Goal: Task Accomplishment & Management: Use online tool/utility

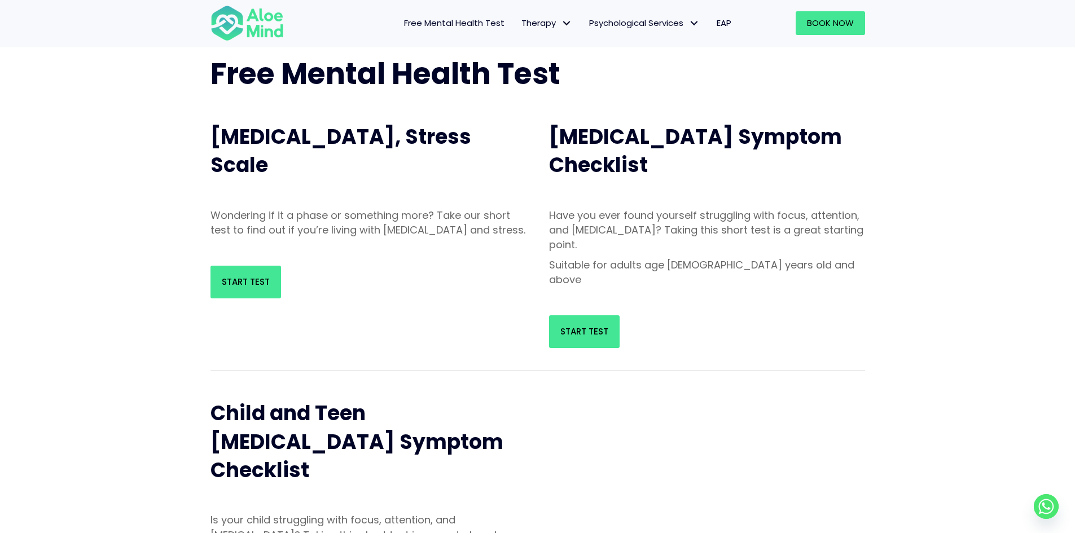
scroll to position [56, 0]
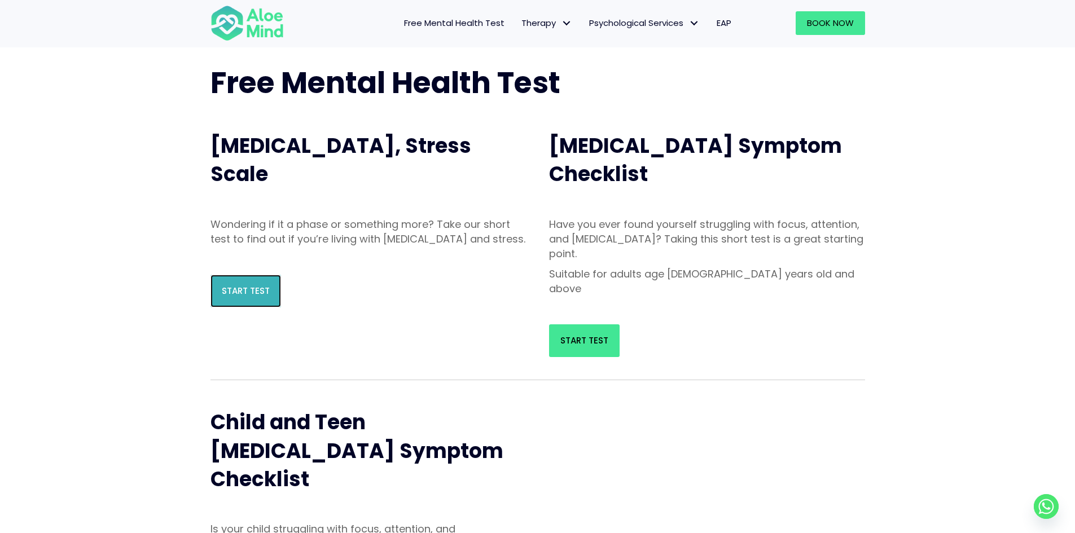
click at [233, 297] on span "Start Test" at bounding box center [246, 291] width 48 height 12
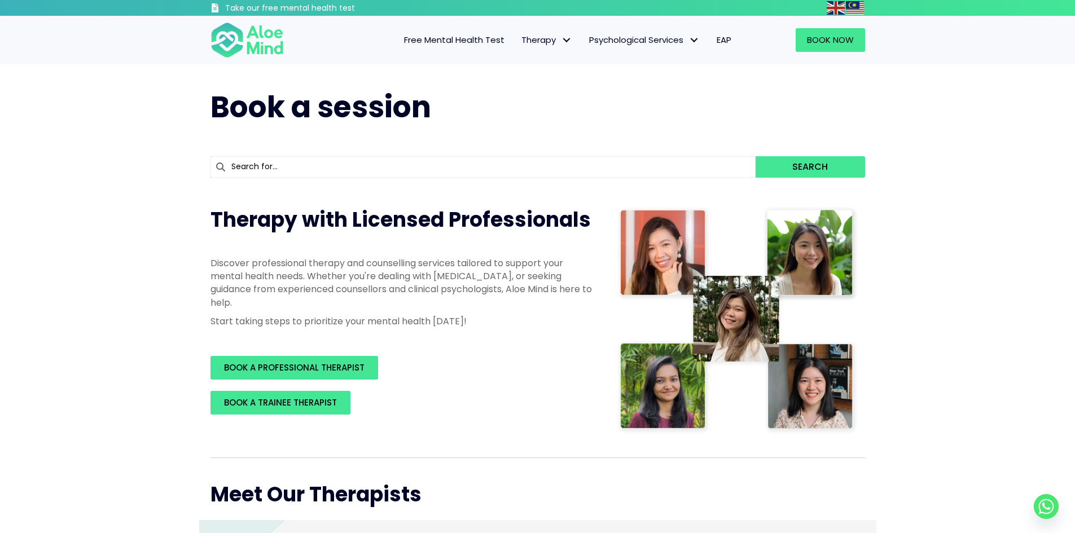
click at [463, 36] on span "Free Mental Health Test" at bounding box center [454, 40] width 100 height 12
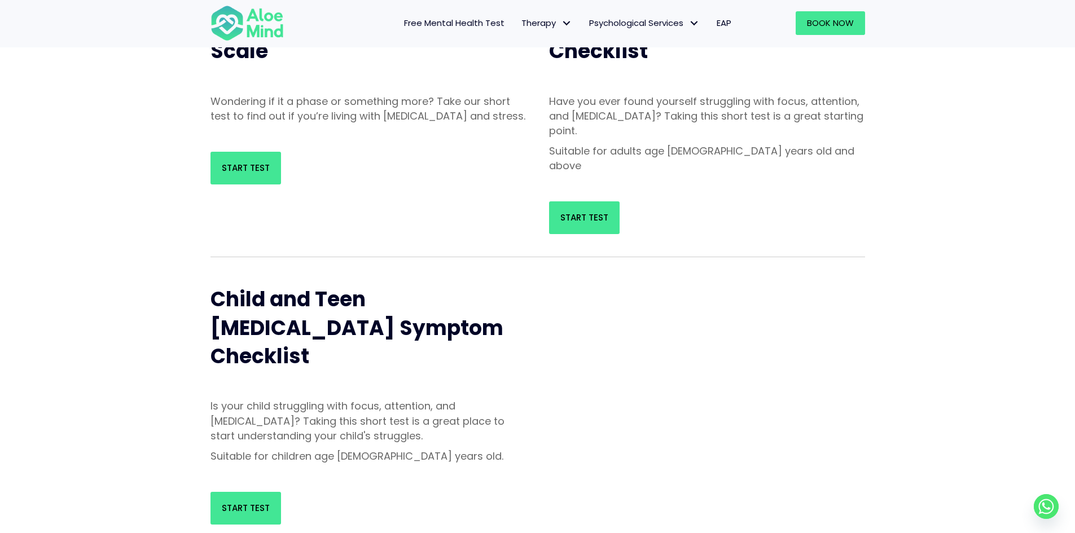
scroll to position [169, 0]
